Goal: Task Accomplishment & Management: Manage account settings

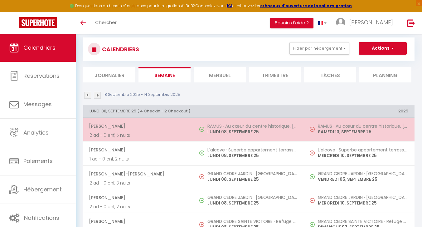
scroll to position [38, 0]
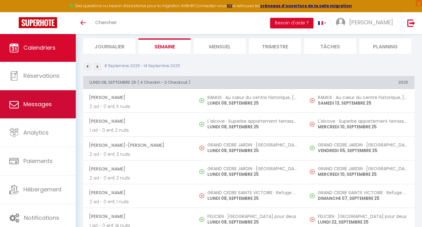
click at [57, 117] on link "Messages" at bounding box center [38, 104] width 76 height 28
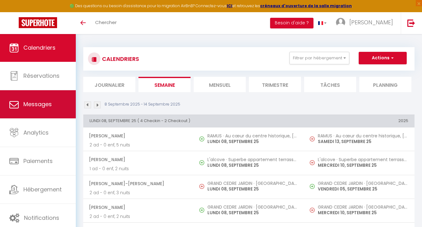
select select "message"
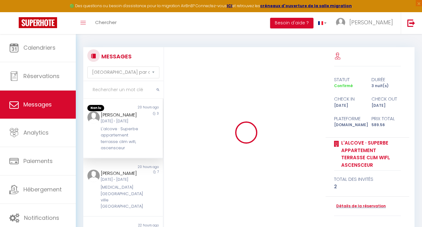
select select "message"
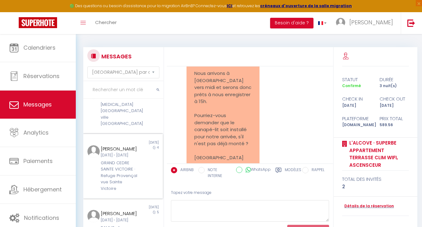
click at [136, 140] on div "[DATE]" at bounding box center [143, 142] width 40 height 5
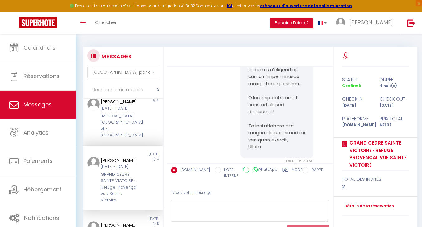
scroll to position [355, 0]
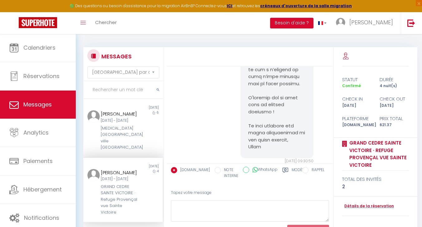
click at [136, 138] on div "[MEDICAL_DATA][GEOGRAPHIC_DATA] ville [GEOGRAPHIC_DATA]" at bounding box center [120, 138] width 38 height 26
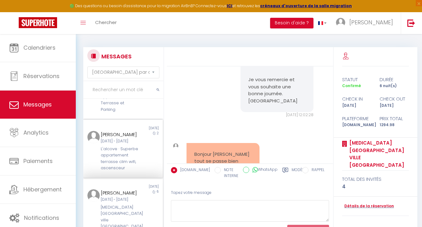
scroll to position [278, 0]
click at [132, 144] on div "L'alcove · Superbe appartement terrasse clim wifi, ascensceur" at bounding box center [120, 157] width 38 height 26
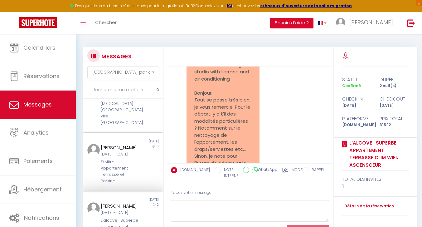
scroll to position [203, 0]
click at [135, 160] on div "StMitre · Appartement Terrasse et Parking" at bounding box center [120, 173] width 38 height 26
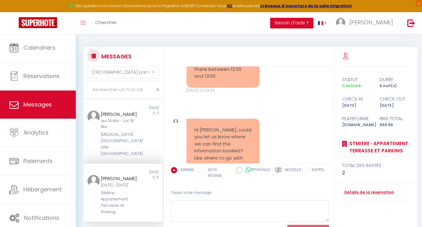
scroll to position [969, 0]
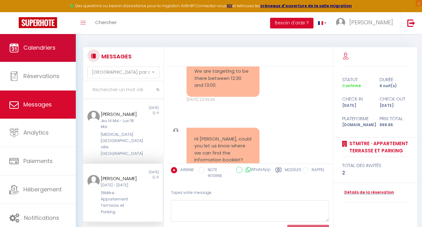
click at [35, 41] on link "Calendriers" at bounding box center [38, 48] width 76 height 28
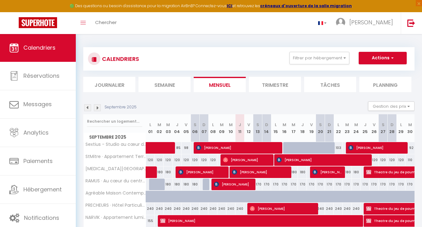
click at [127, 87] on li "Journalier" at bounding box center [109, 84] width 52 height 15
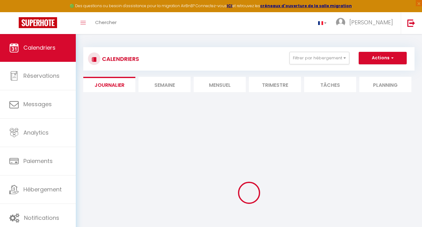
click at [167, 89] on li "Semaine" at bounding box center [164, 84] width 52 height 15
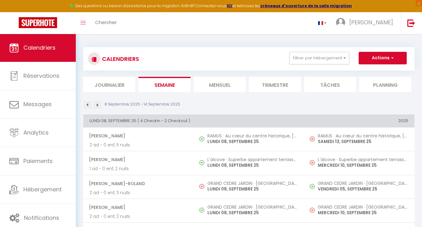
click at [214, 84] on li "Mensuel" at bounding box center [219, 84] width 52 height 15
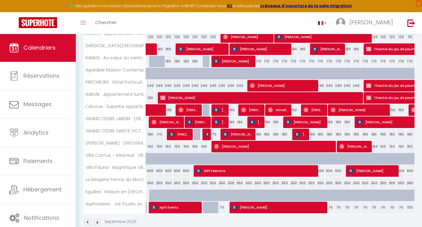
scroll to position [125, 0]
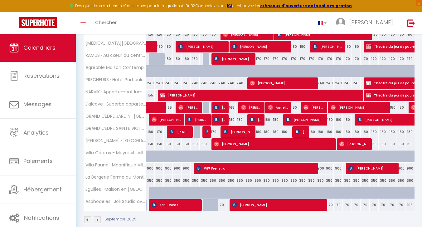
click at [179, 195] on div at bounding box center [180, 196] width 9 height 12
type input "459"
type input "Jeu 04 Septembre 2025"
type input "Ven 05 Septembre 2025"
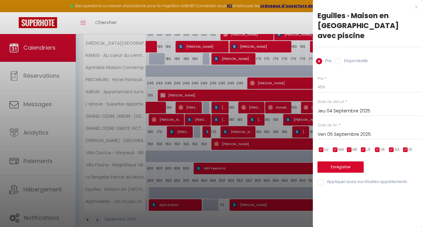
click at [417, 9] on div "x" at bounding box center [365, 6] width 104 height 7
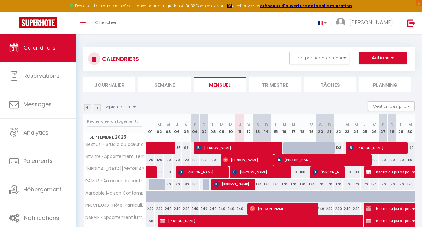
scroll to position [0, 0]
click at [97, 109] on img at bounding box center [97, 107] width 7 height 7
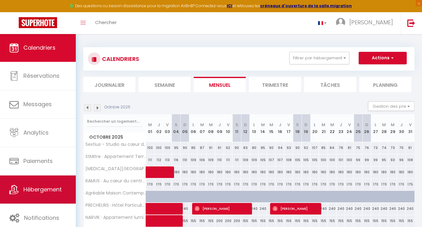
click at [37, 186] on span "Hébergement" at bounding box center [42, 189] width 38 height 8
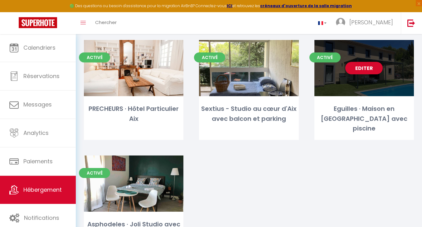
scroll to position [499, 0]
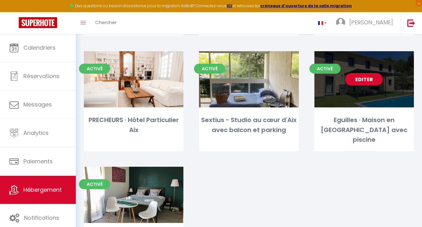
click at [367, 73] on link "Editer" at bounding box center [363, 79] width 37 height 12
click at [363, 73] on link "Editer" at bounding box center [363, 79] width 37 height 12
select select "3"
select select "2"
select select "1"
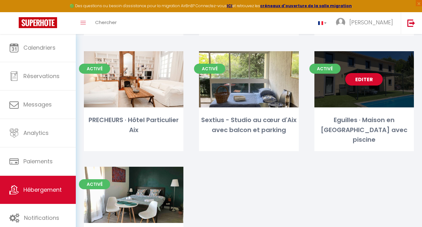
select select "1"
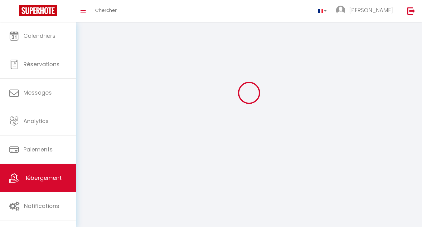
select select
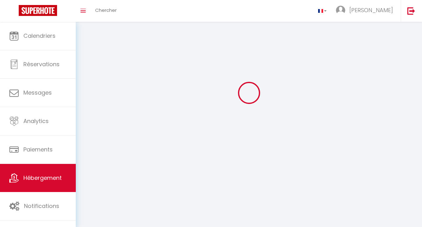
select select
checkbox input "false"
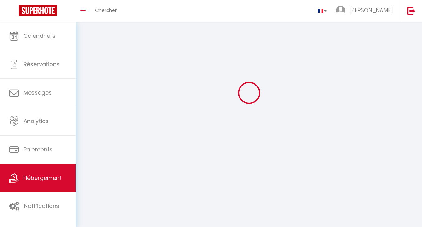
select select
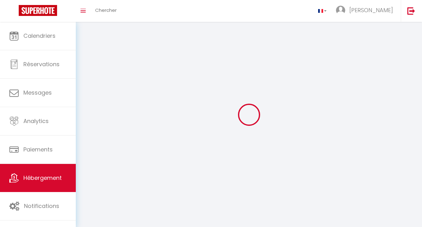
select select
checkbox input "false"
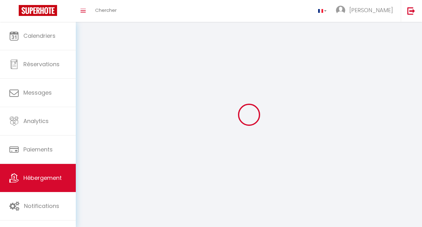
checkbox input "false"
select select
select select "1"
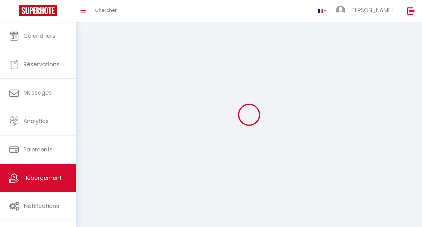
select select "28"
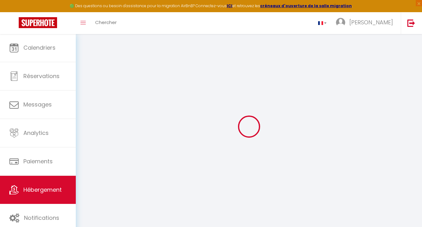
select select
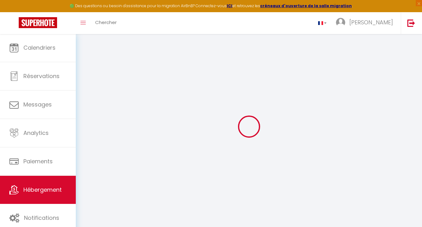
select select
checkbox input "false"
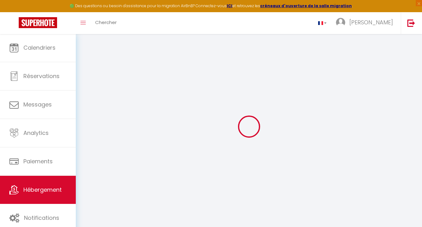
select select
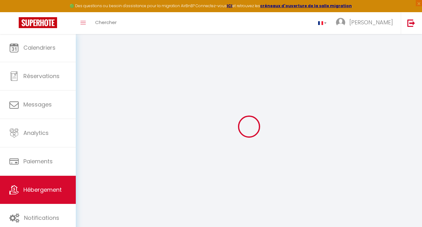
select select
checkbox input "false"
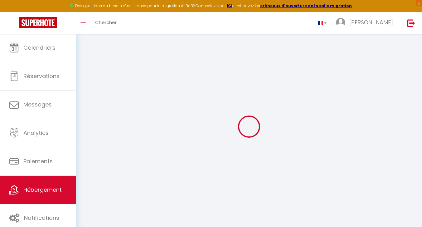
checkbox input "false"
select select
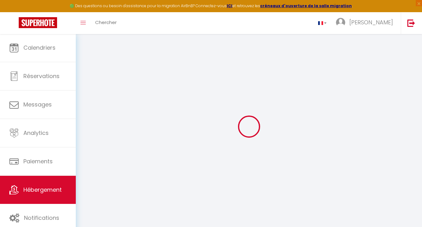
select select
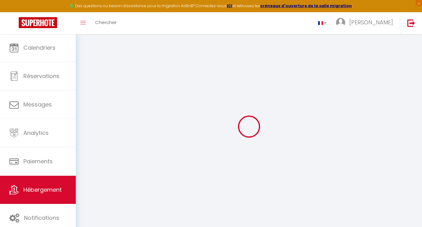
checkbox input "false"
select select
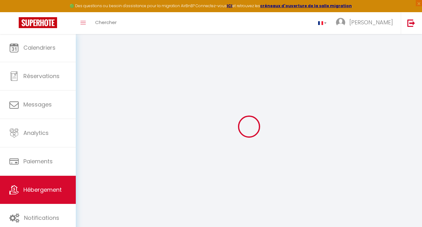
select select
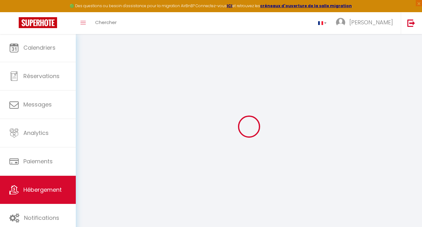
select select
checkbox input "false"
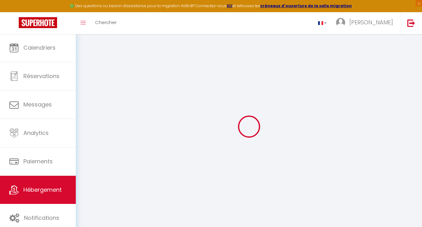
checkbox input "false"
select select
type input "Eguilles · Maison en [GEOGRAPHIC_DATA] avec piscine"
type input "[PERSON_NAME]"
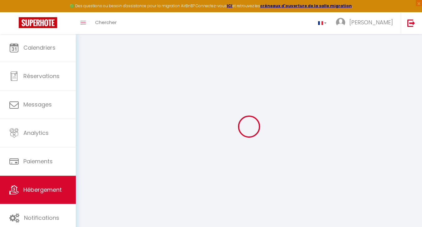
type input "Mouysset"
select select "houses"
select select "8"
select select "4"
select select "2"
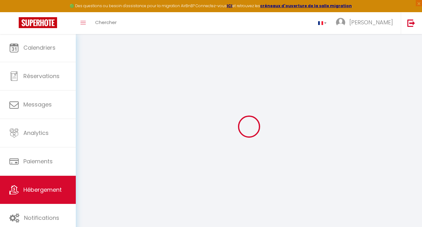
type input "295"
type input "80"
select select
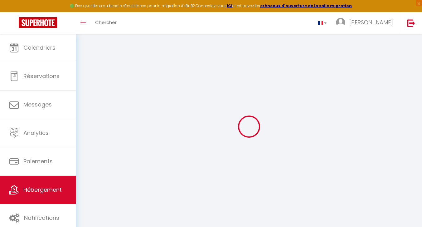
select select
type input "Chemin du Grand Vallat"
type input "13510"
type input "Éguilles"
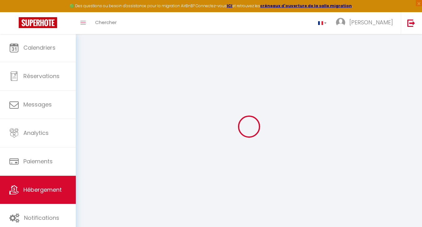
type input "[EMAIL_ADDRESS][DOMAIN_NAME]"
select select
checkbox input "false"
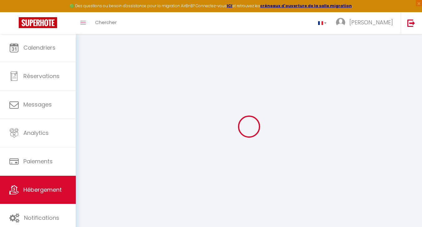
checkbox input "false"
select select
type input "0"
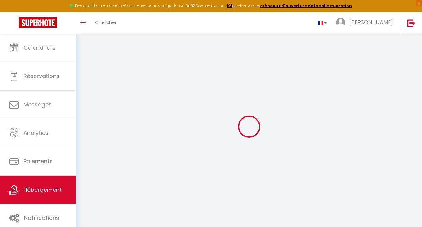
type input "0"
select select
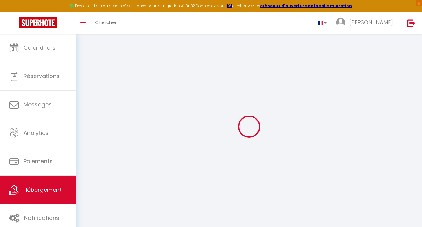
select select
checkbox input "false"
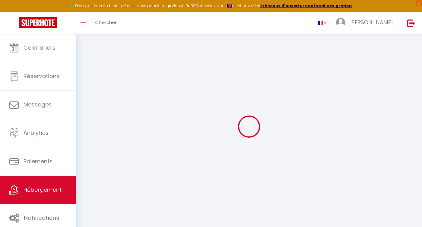
checkbox input "false"
select select
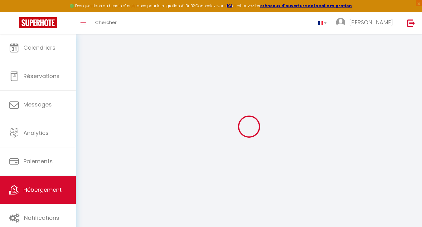
select select
checkbox input "false"
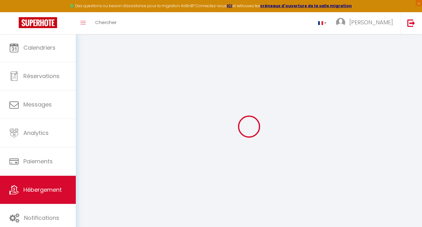
checkbox input "false"
select select
checkbox input "false"
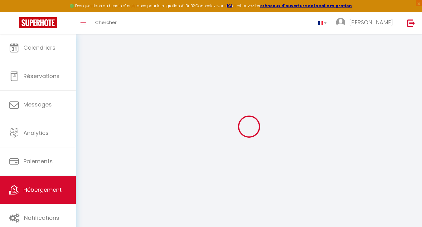
checkbox input "false"
select select "15:00"
select select
select select "10:00"
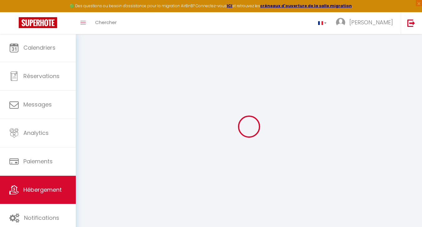
select select "30"
select select "120"
select select
checkbox input "false"
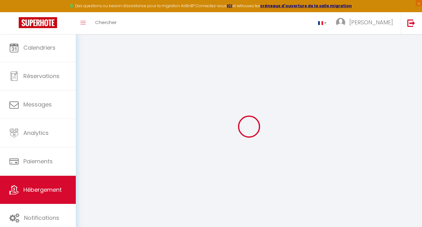
checkbox input "false"
select select
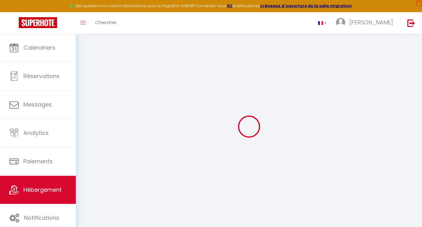
checkbox input "false"
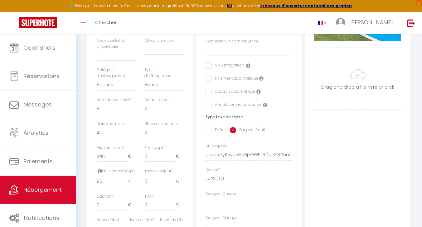
scroll to position [174, 0]
select select
checkbox input "false"
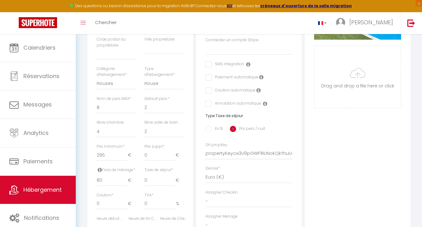
checkbox input "false"
click at [103, 177] on input "80" at bounding box center [112, 179] width 31 height 11
type input "8"
select select
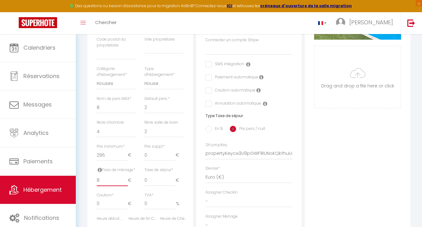
select select
checkbox input "false"
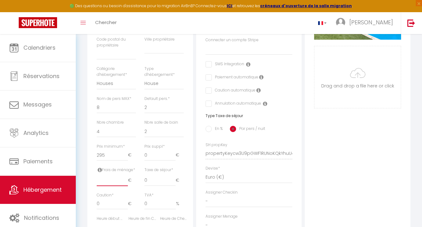
select select
checkbox input "false"
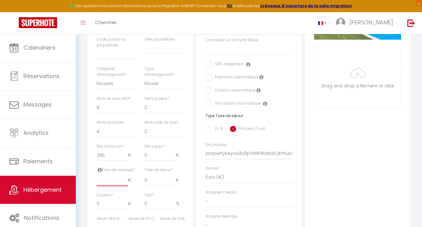
checkbox input "false"
type input "1"
select select
checkbox input "false"
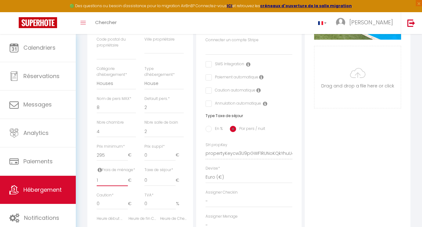
checkbox input "false"
type input "15"
select select
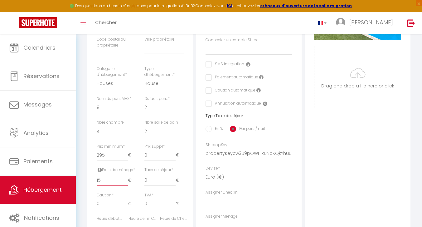
select select
checkbox input "false"
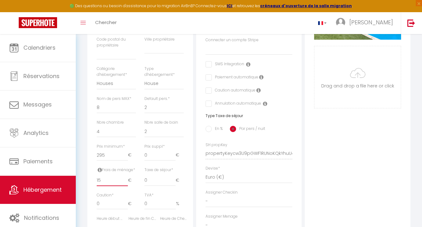
type input "150"
select select
checkbox input "false"
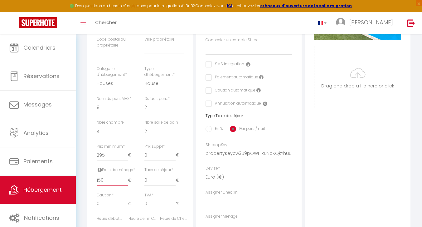
checkbox input "false"
type input "150"
click at [410, 22] on img at bounding box center [411, 23] width 8 height 8
